Goal: Book appointment/travel/reservation

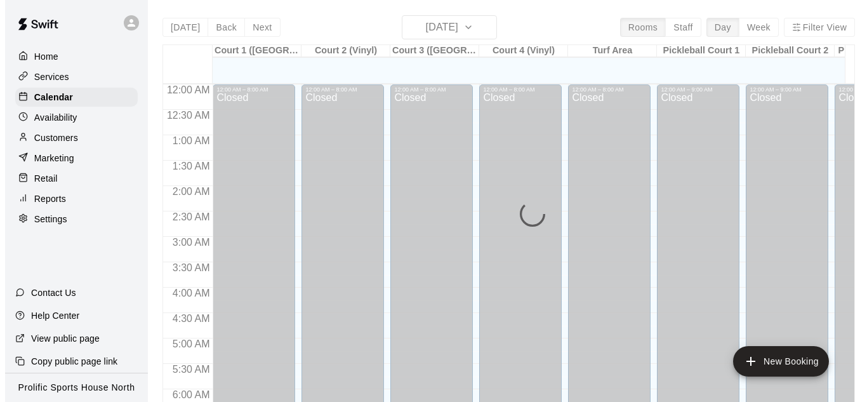
scroll to position [836, 0]
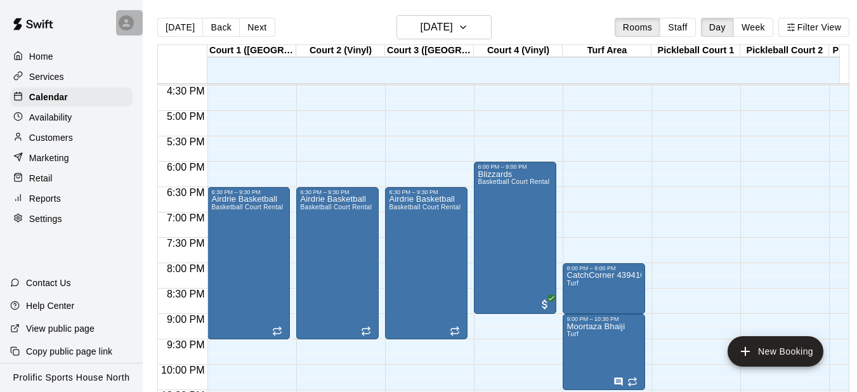
click at [129, 25] on icon at bounding box center [126, 23] width 8 height 8
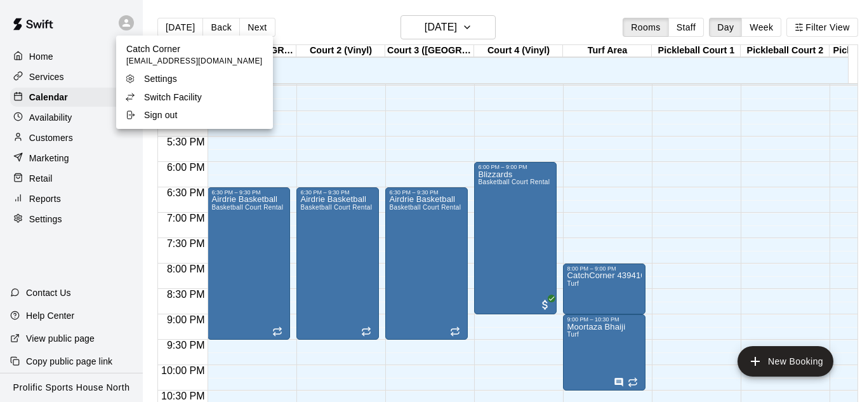
click at [169, 101] on p "Switch Facility" at bounding box center [173, 97] width 58 height 13
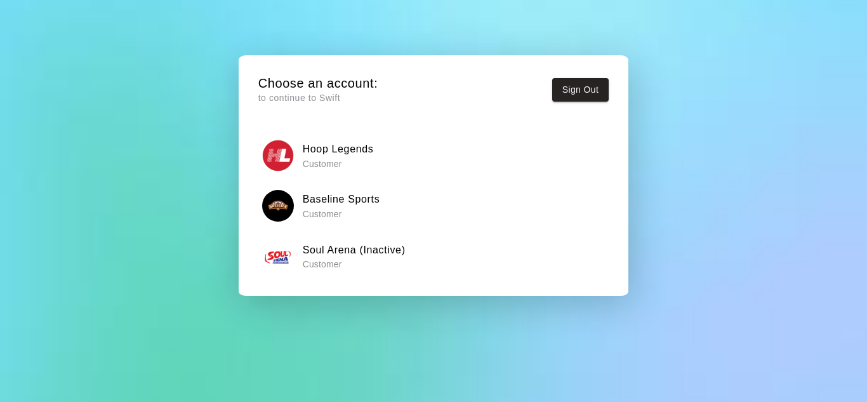
click at [410, 292] on h6 "Prolific Sports House North" at bounding box center [369, 300] width 133 height 16
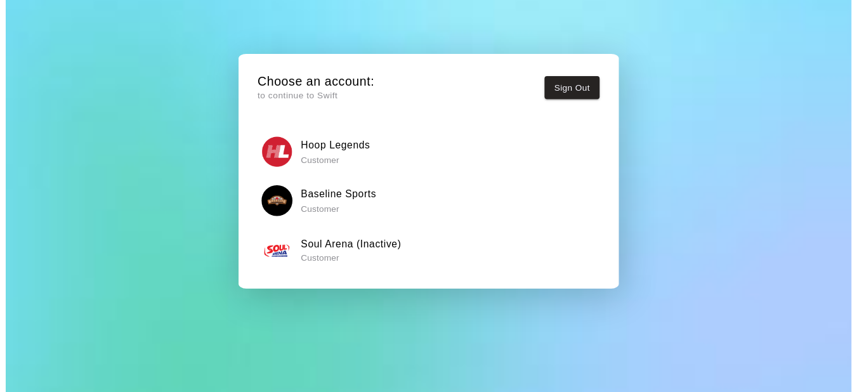
scroll to position [97, 0]
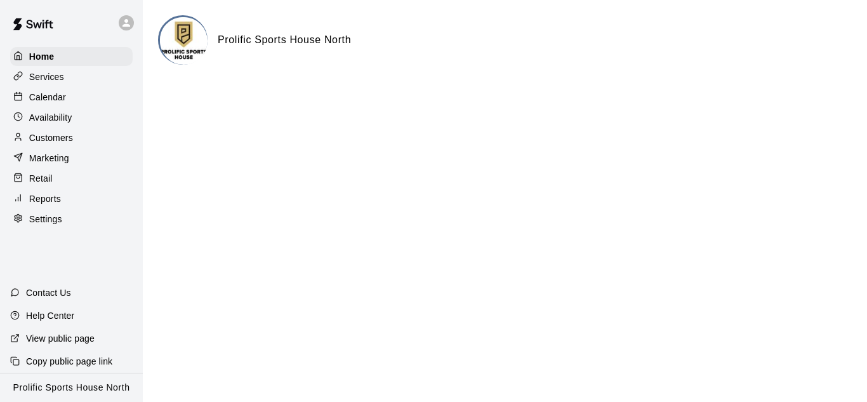
click at [68, 98] on div "Calendar" at bounding box center [71, 97] width 122 height 19
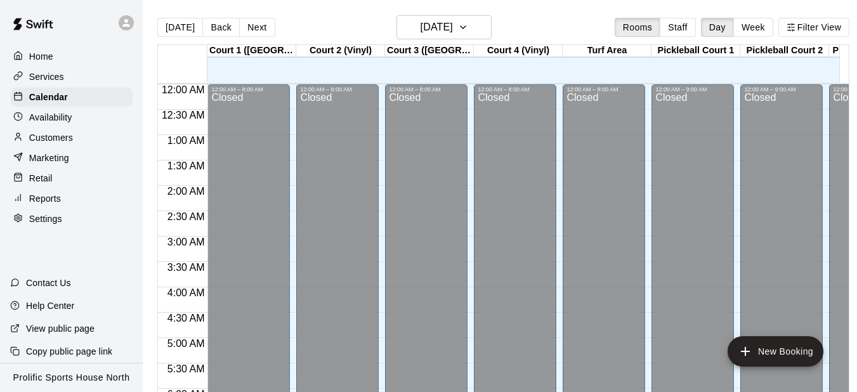
scroll to position [838, 0]
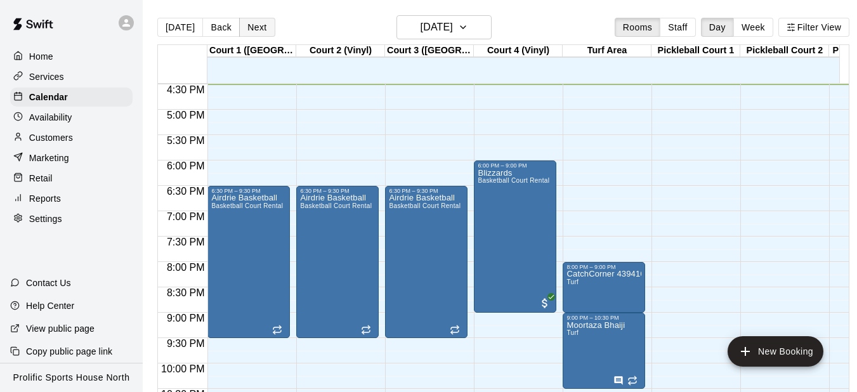
click at [265, 29] on button "Next" at bounding box center [257, 27] width 36 height 19
click at [264, 29] on div "[DATE] Back [DATE][DATE] Rooms Staff Day Week Filter View Court 1 ([GEOGRAPHIC_…" at bounding box center [503, 211] width 692 height 392
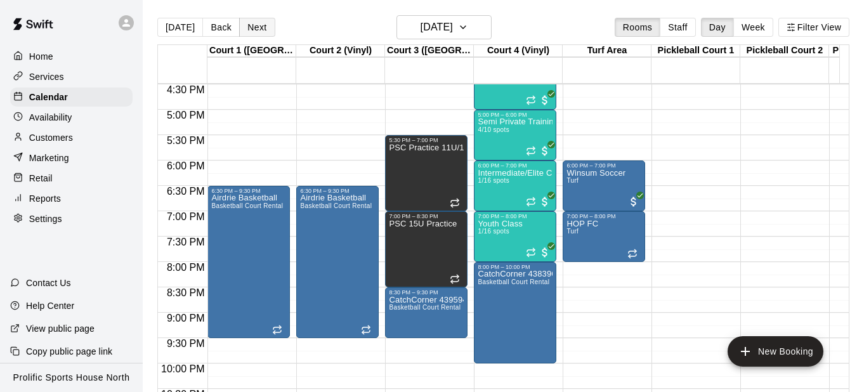
click at [249, 27] on button "Next" at bounding box center [257, 27] width 36 height 19
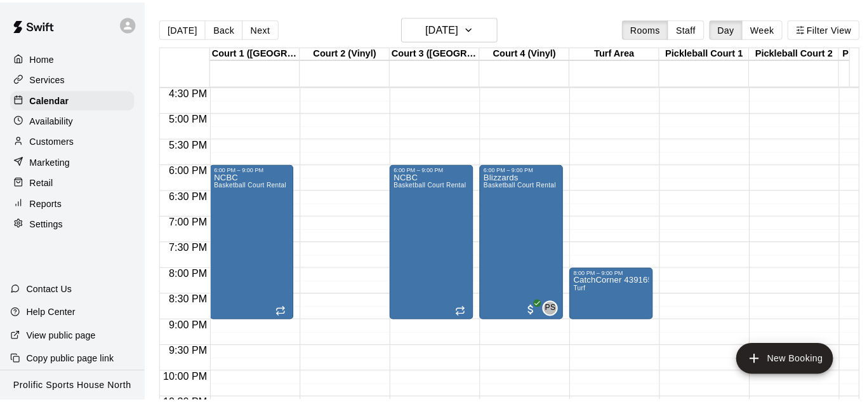
scroll to position [897, 0]
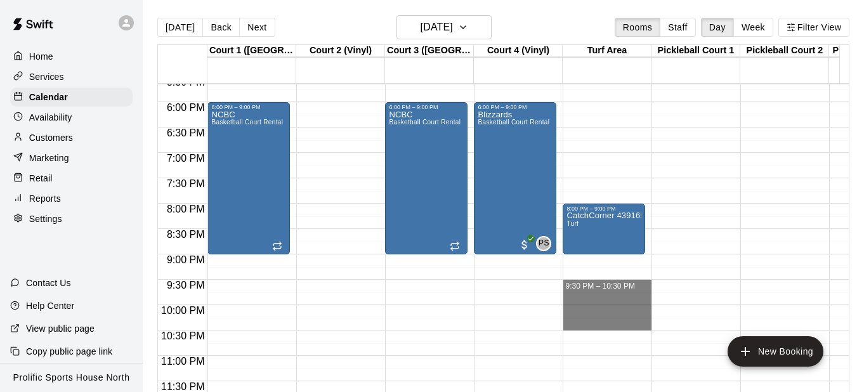
drag, startPoint x: 609, startPoint y: 284, endPoint x: 609, endPoint y: 330, distance: 45.7
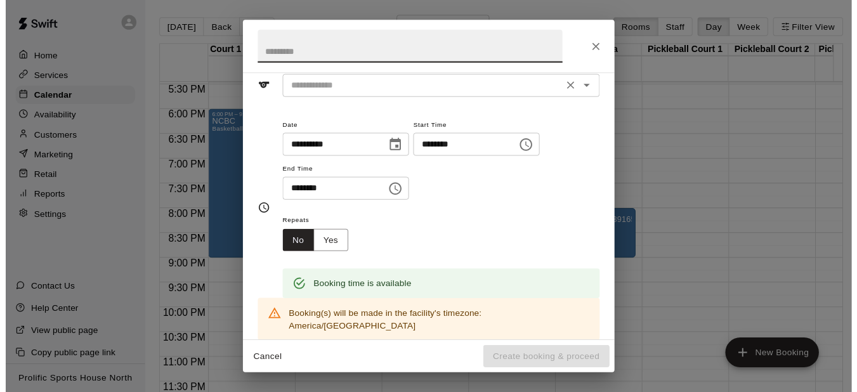
scroll to position [0, 0]
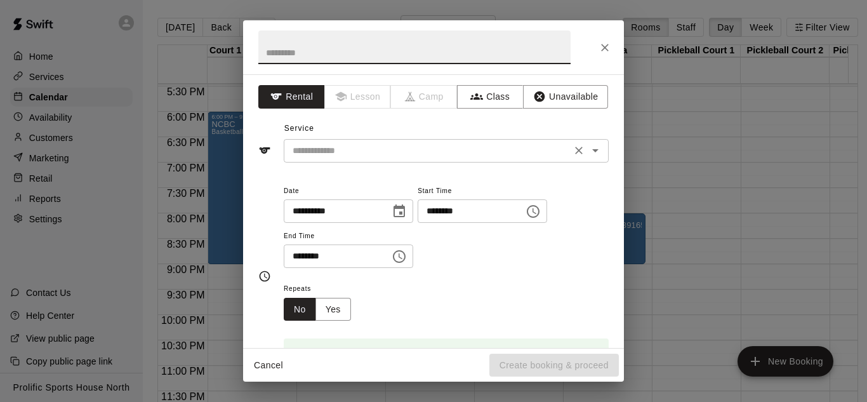
click at [374, 159] on div "​" at bounding box center [446, 150] width 325 height 23
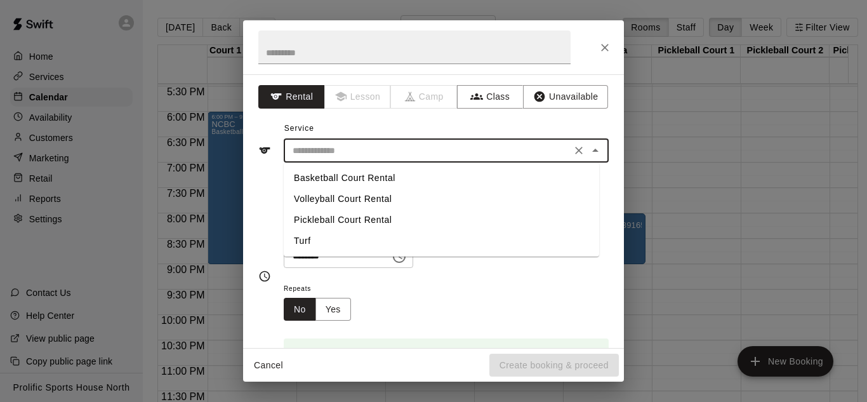
drag, startPoint x: 334, startPoint y: 241, endPoint x: 327, endPoint y: 234, distance: 9.9
click at [334, 240] on li "Turf" at bounding box center [441, 240] width 315 height 21
type input "****"
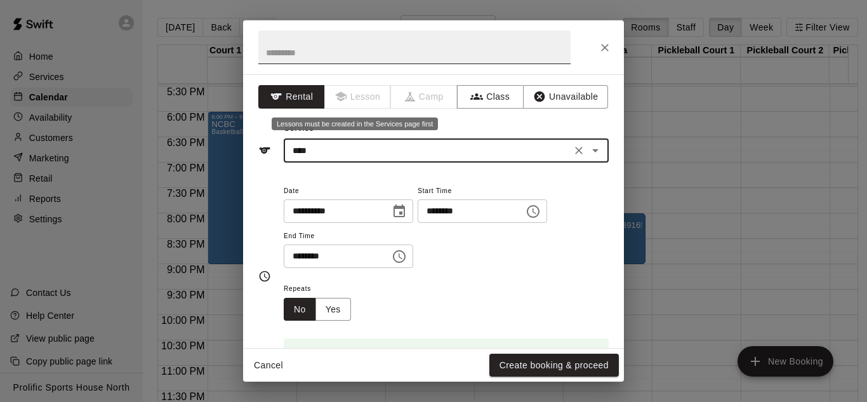
click at [335, 53] on input "text" at bounding box center [414, 47] width 312 height 34
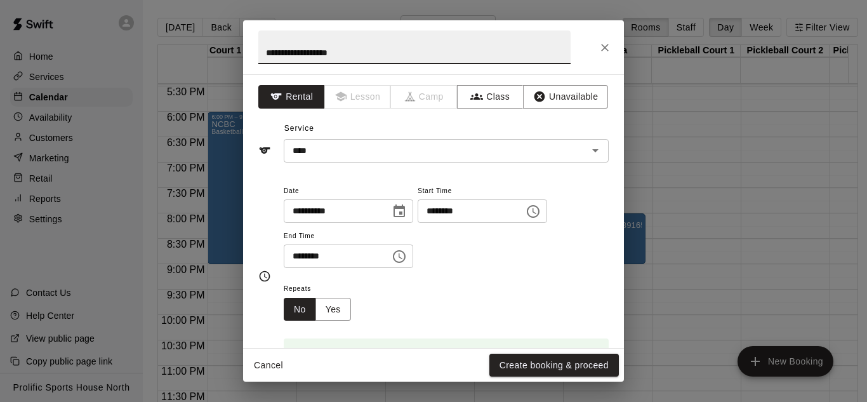
paste input "**********"
type input "**********"
click at [517, 357] on button "Create booking & proceed" at bounding box center [553, 364] width 129 height 23
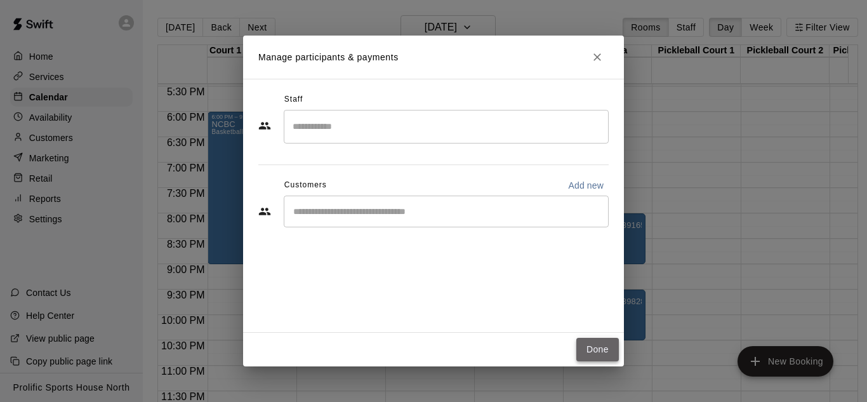
click at [595, 359] on button "Done" at bounding box center [597, 349] width 43 height 23
